Goal: Task Accomplishment & Management: Manage account settings

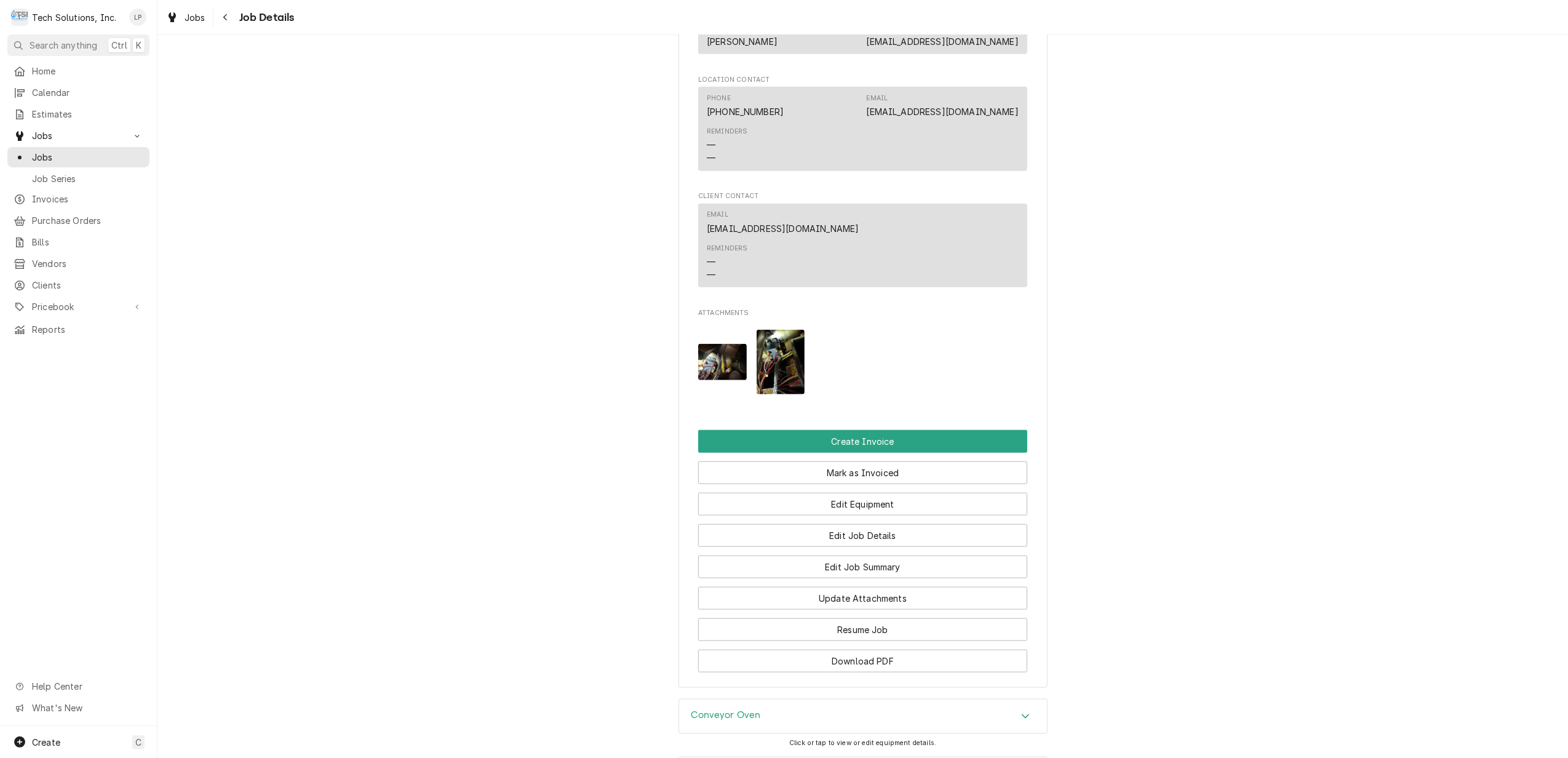
scroll to position [1281, 0]
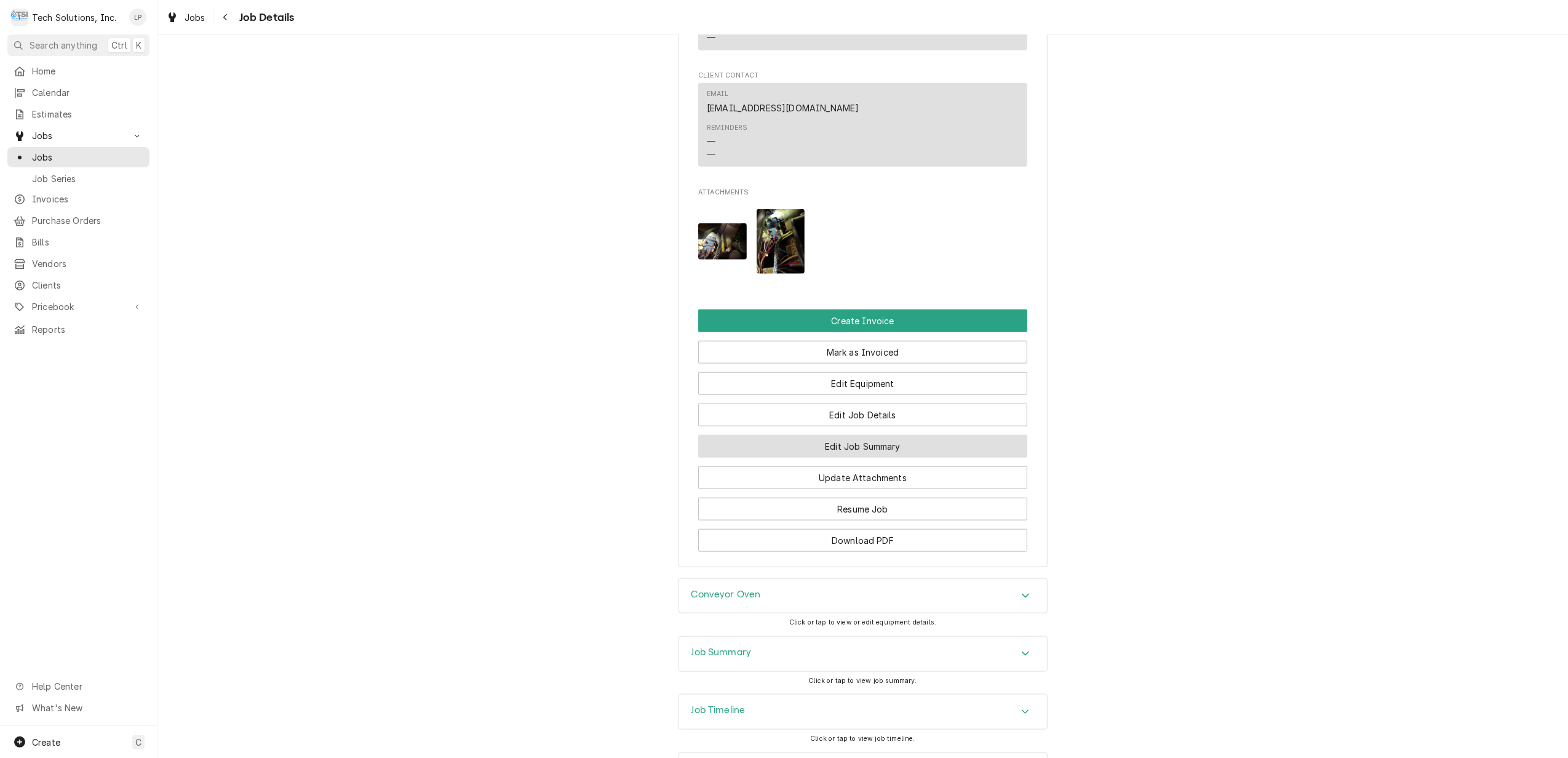
click at [892, 435] on button "Edit Job Summary" at bounding box center [863, 446] width 329 height 23
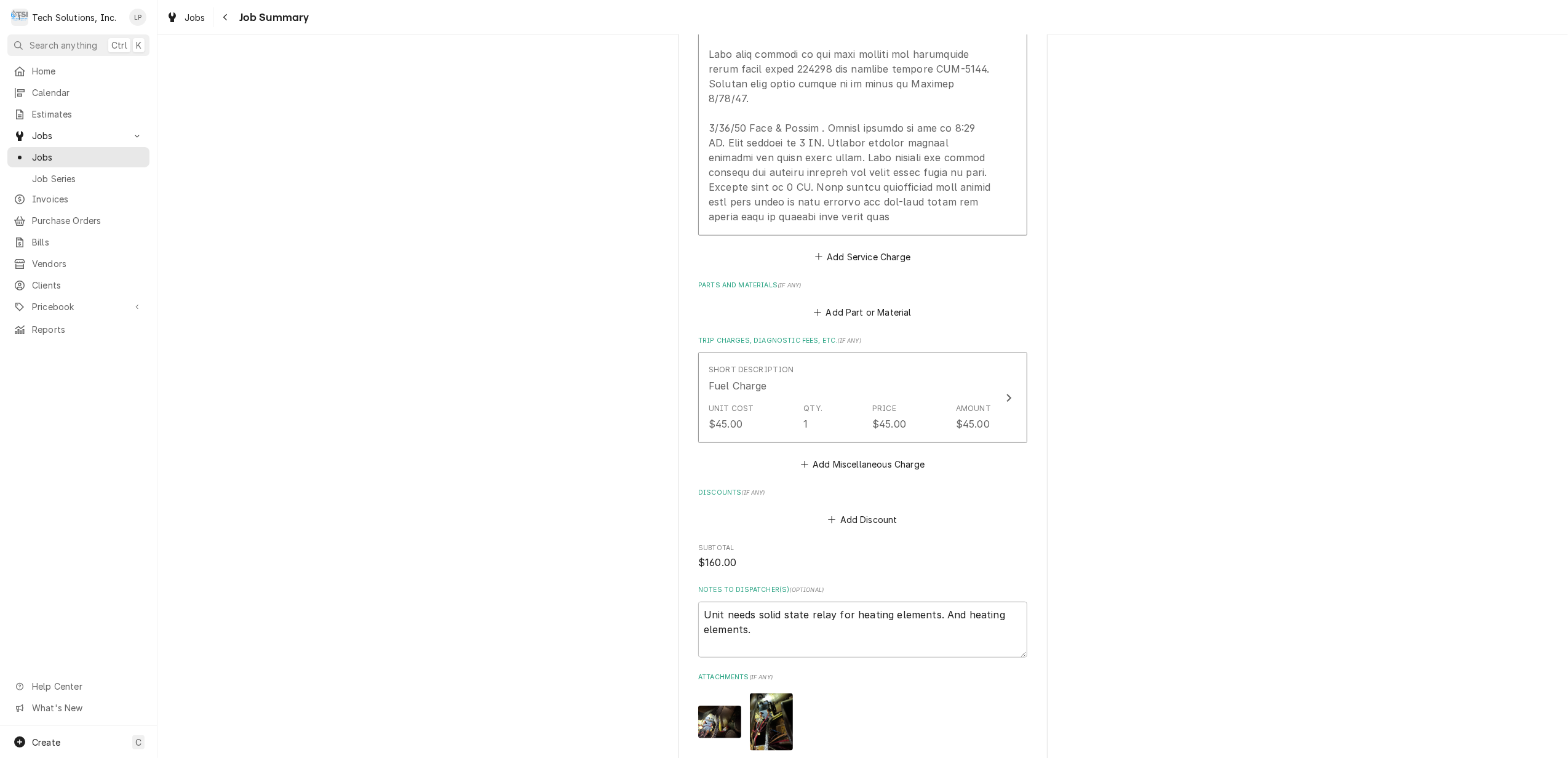
scroll to position [1067, 0]
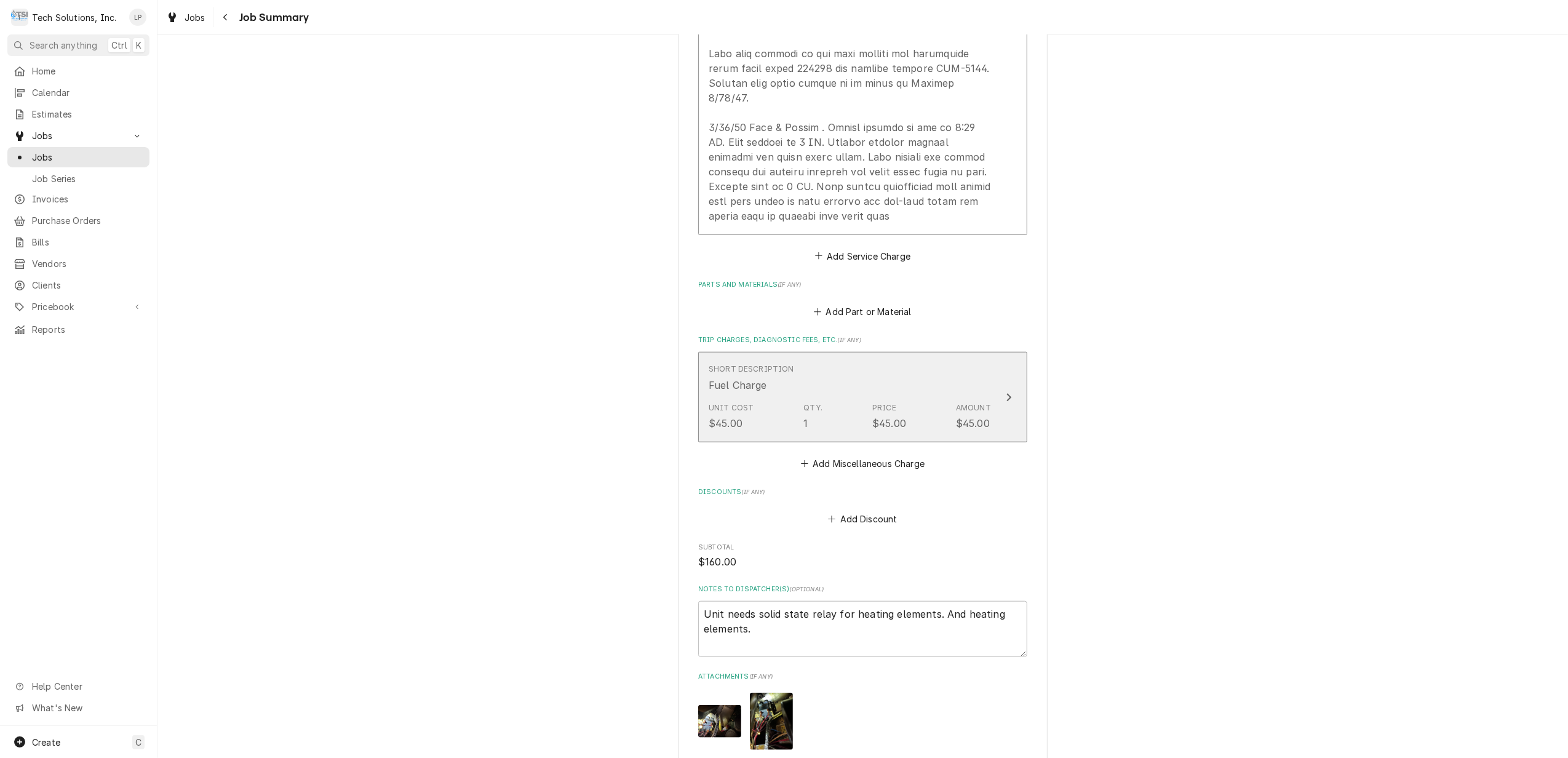
click at [1006, 392] on icon "Update Line Item" at bounding box center [1010, 397] width 7 height 10
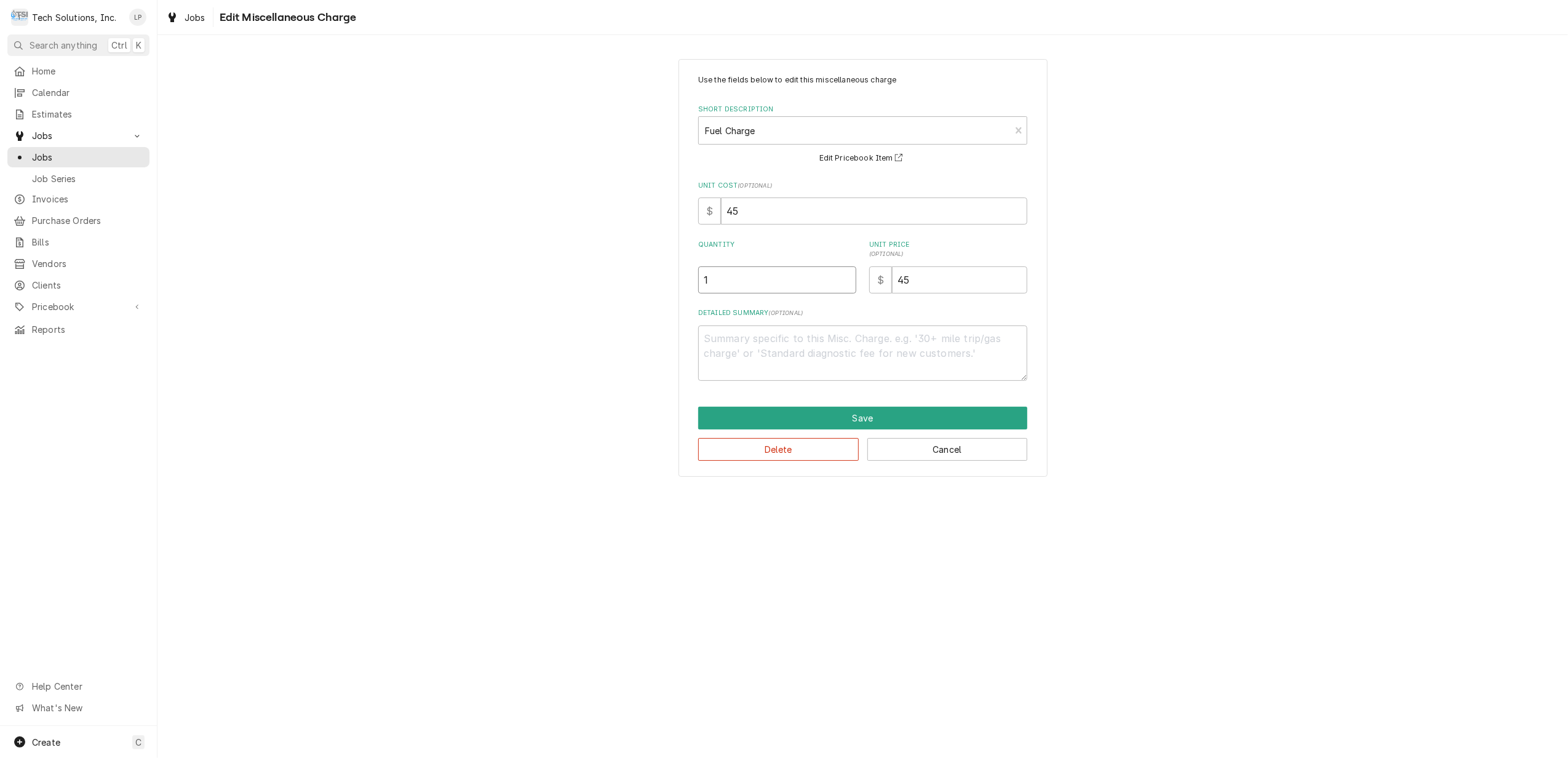
type textarea "x"
type input "1.5"
click at [848, 278] on input "1.5" at bounding box center [777, 279] width 158 height 27
type textarea "x"
type input "2"
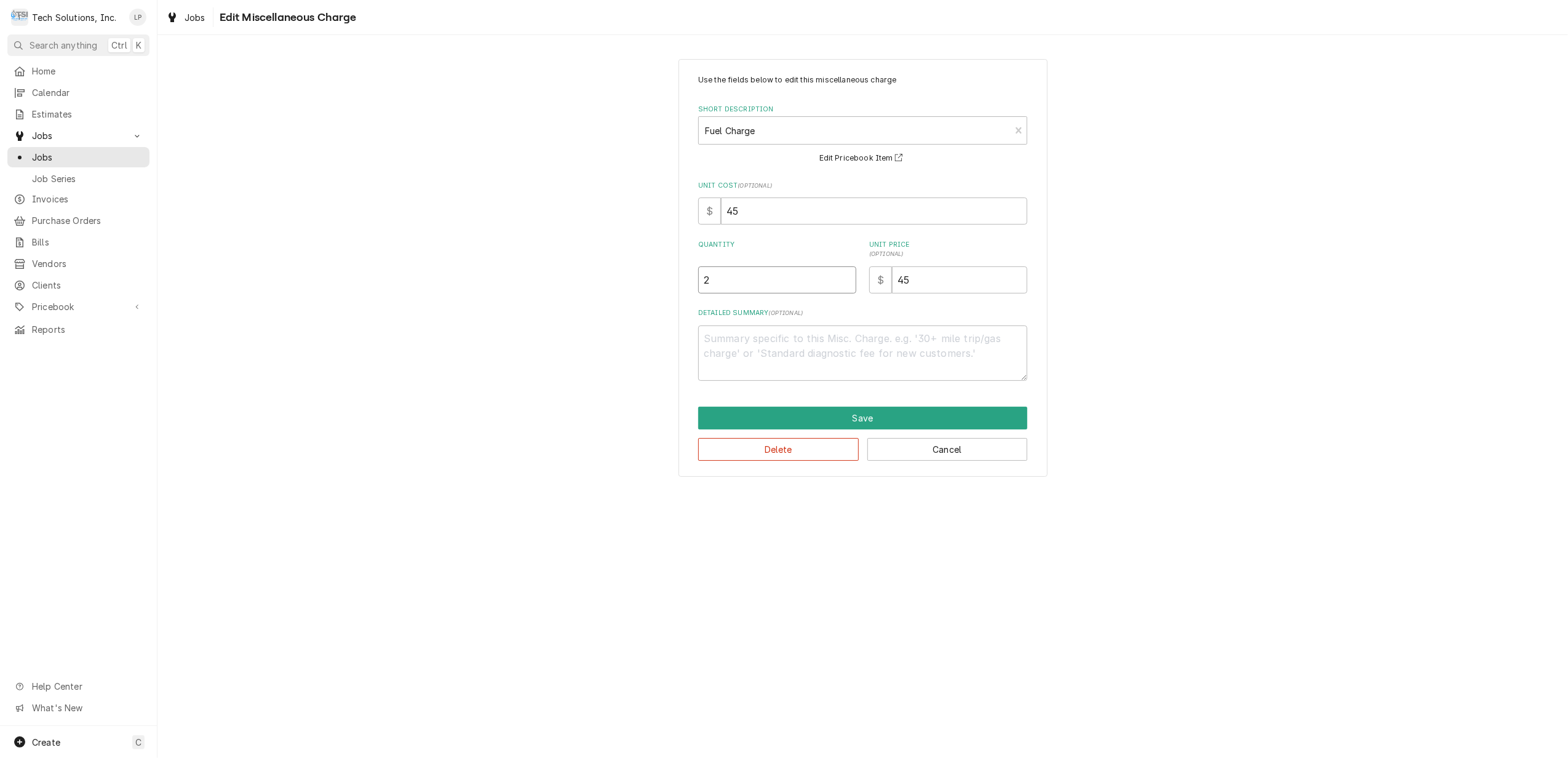
click at [848, 278] on input "2" at bounding box center [777, 279] width 158 height 27
type textarea "x"
type input "2.5"
click at [848, 277] on input "2.5" at bounding box center [777, 279] width 158 height 27
type textarea "x"
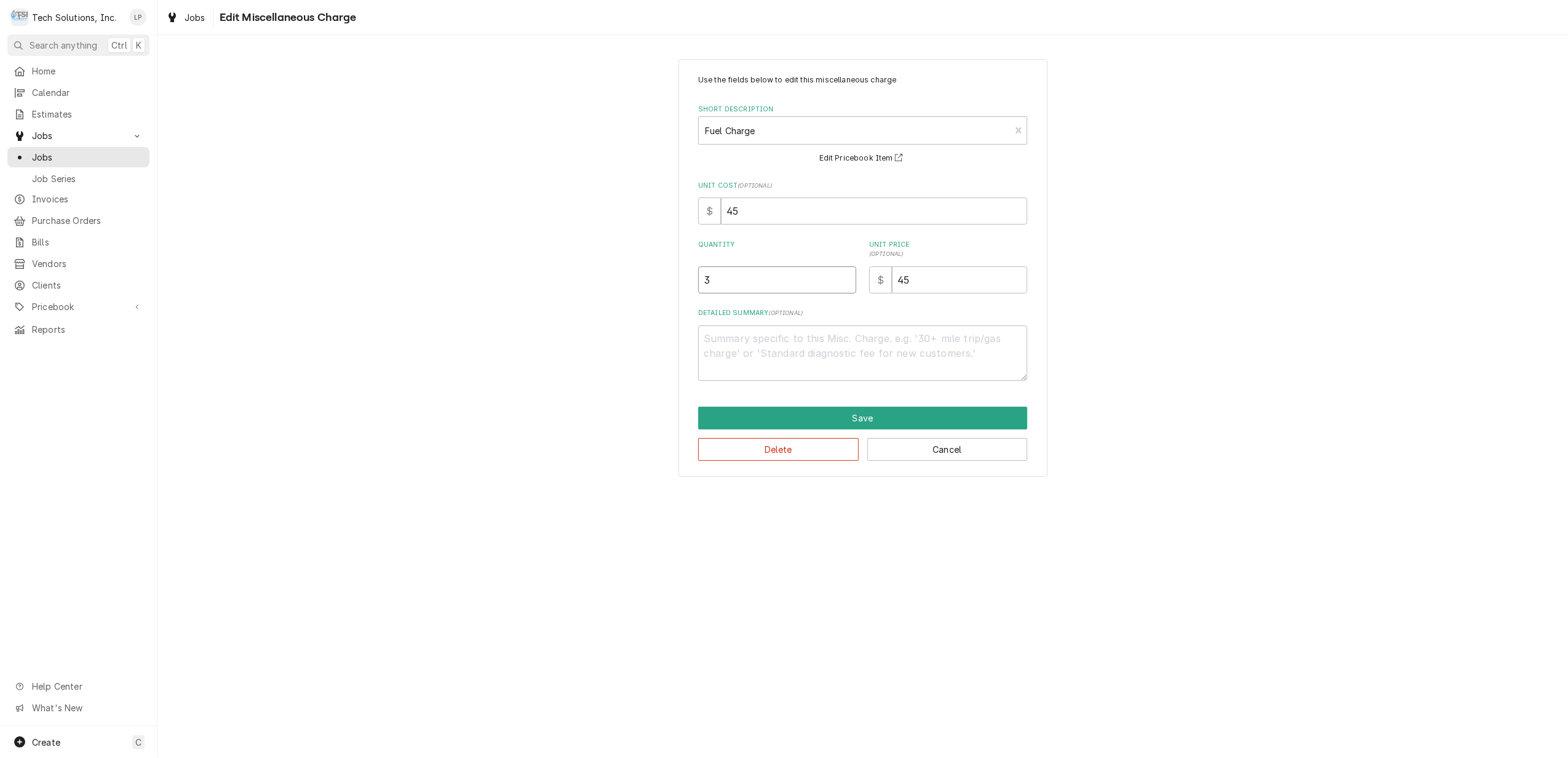
type input "3"
click at [848, 277] on input "3" at bounding box center [777, 279] width 158 height 27
type textarea "x"
type input "3.5"
click at [848, 277] on input "3.5" at bounding box center [777, 279] width 158 height 27
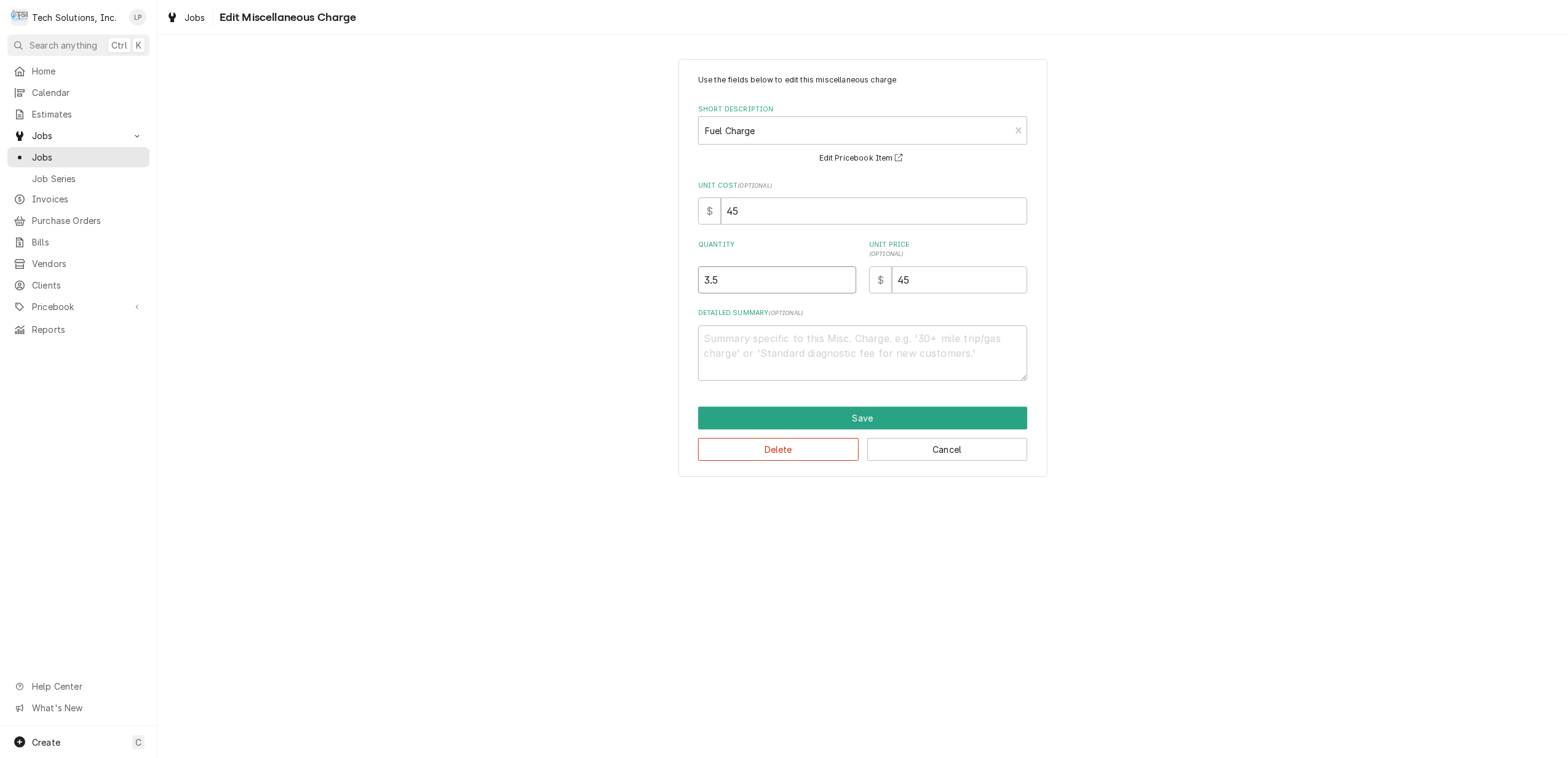
type textarea "x"
type input "4"
click at [848, 277] on input "4" at bounding box center [777, 279] width 158 height 27
click at [875, 310] on label "Detailed Summary ( optional )" at bounding box center [863, 313] width 329 height 10
click at [875, 326] on textarea "Detailed Summary ( optional )" at bounding box center [863, 353] width 329 height 56
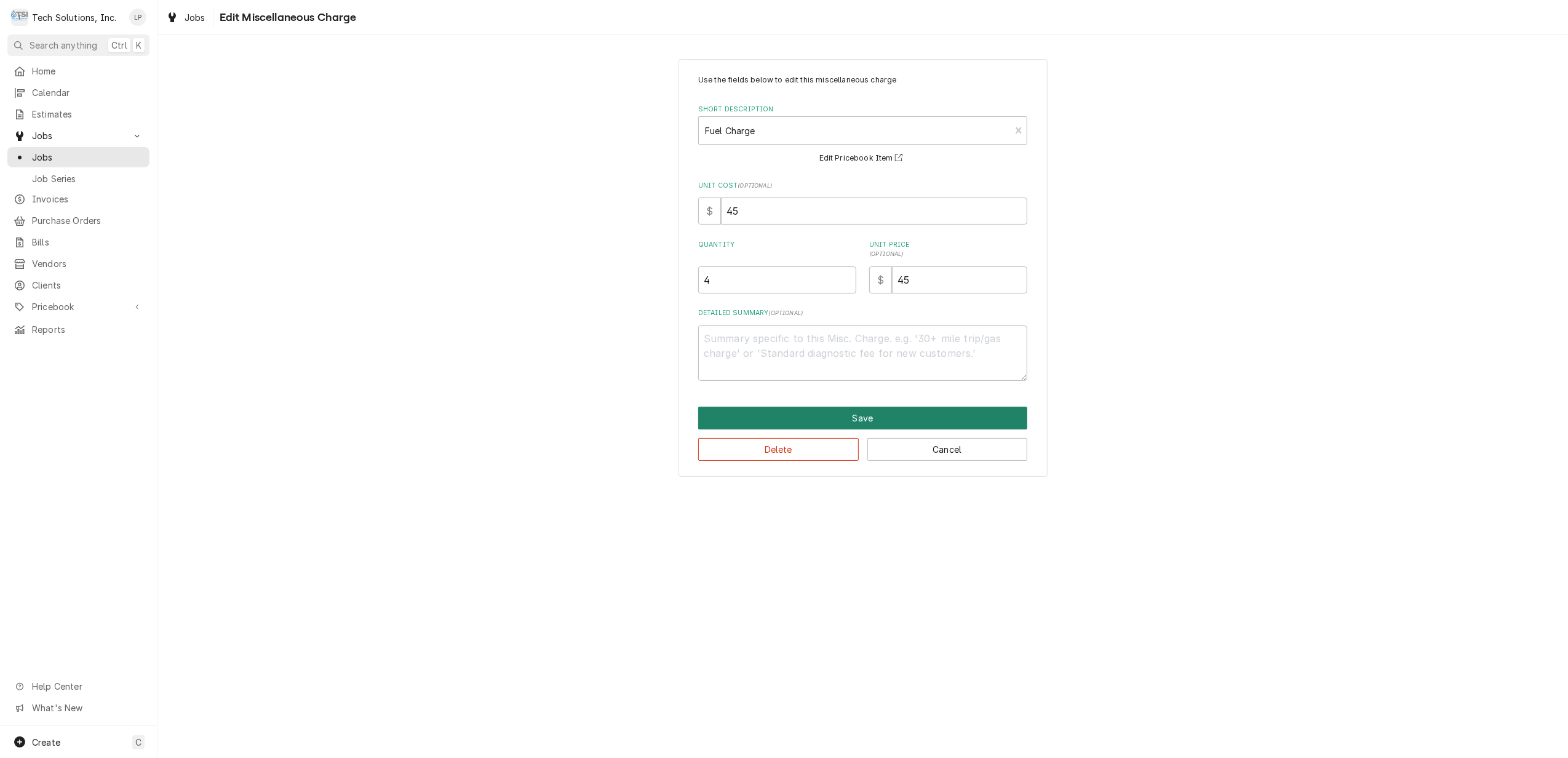
click at [875, 417] on button "Save" at bounding box center [863, 418] width 329 height 23
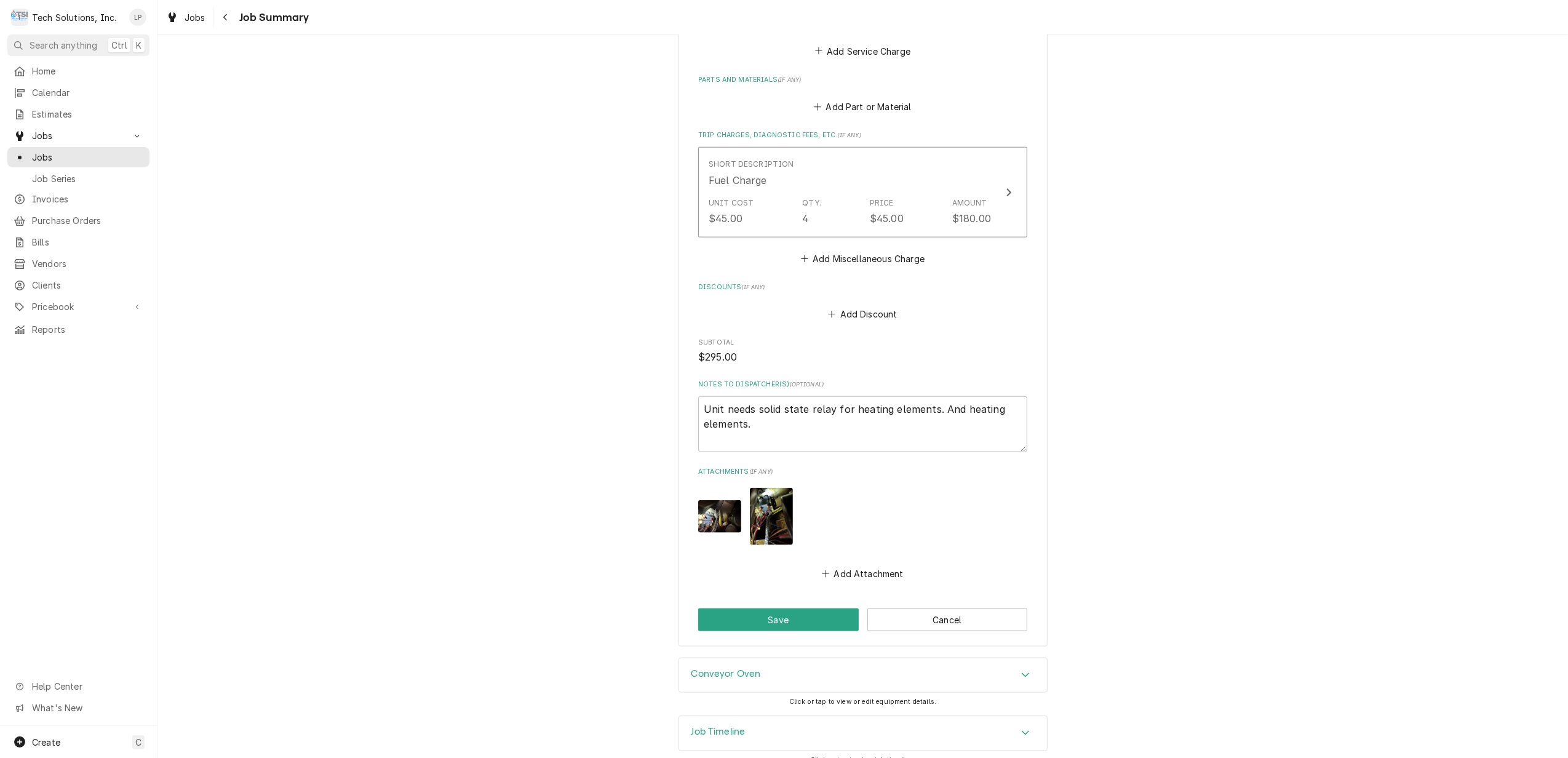
scroll to position [1275, 0]
click at [779, 605] on button "Save" at bounding box center [778, 616] width 160 height 23
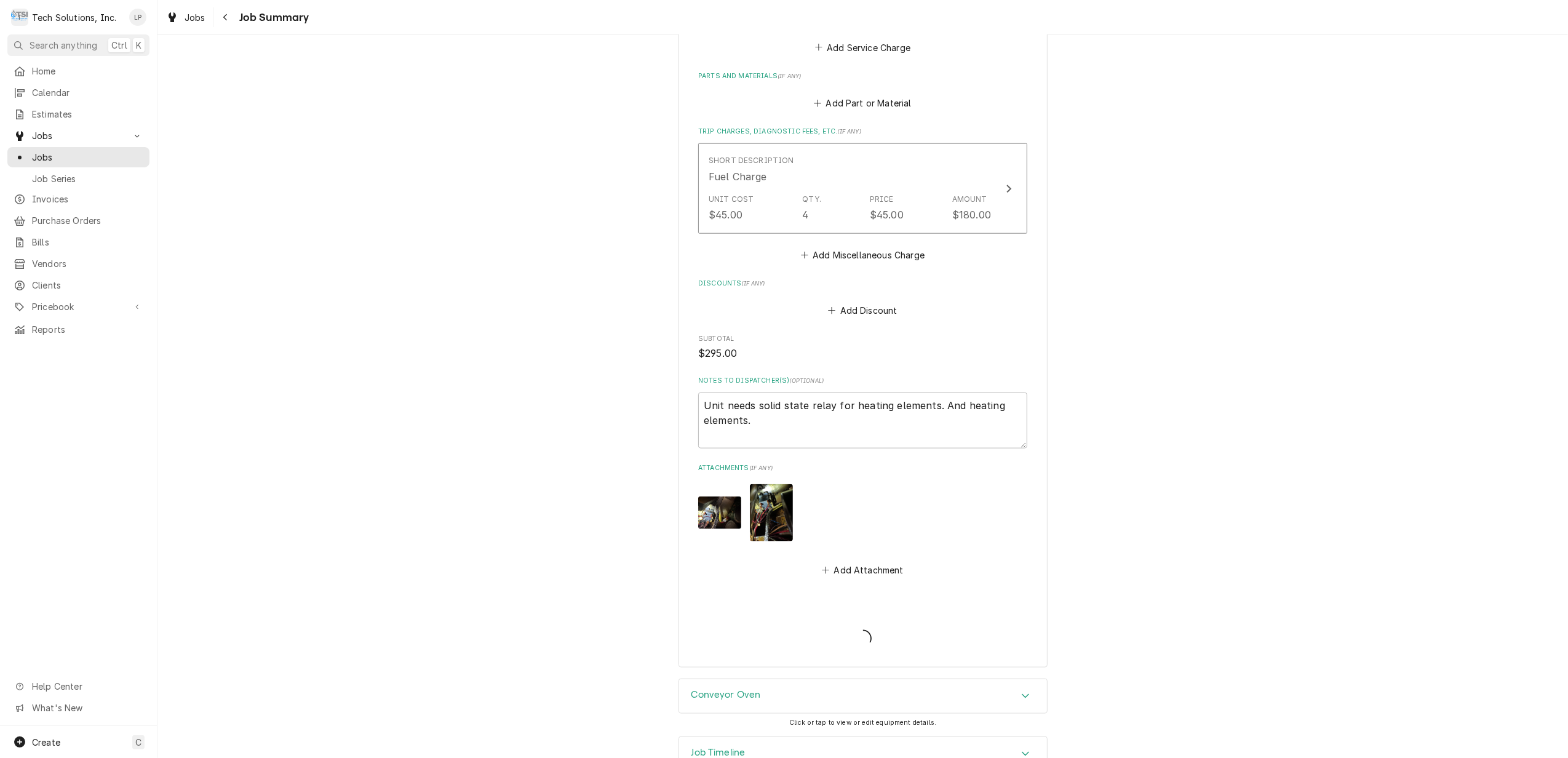
type textarea "x"
